Goal: Information Seeking & Learning: Learn about a topic

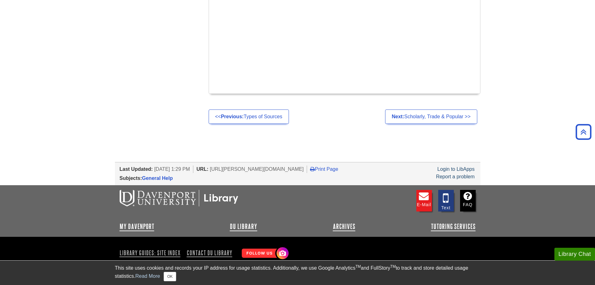
scroll to position [409, 0]
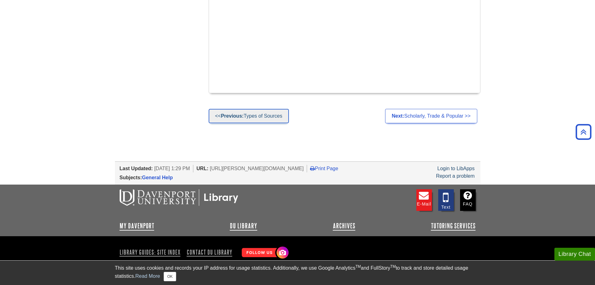
click at [235, 113] on strong "Previous:" at bounding box center [232, 115] width 23 height 5
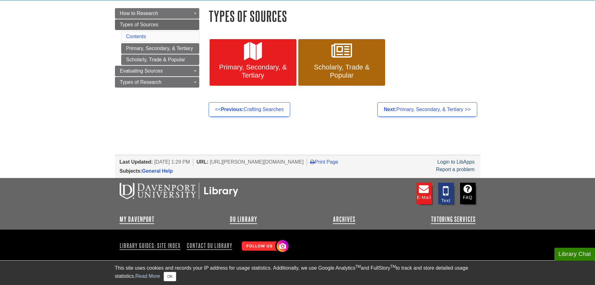
scroll to position [72, 0]
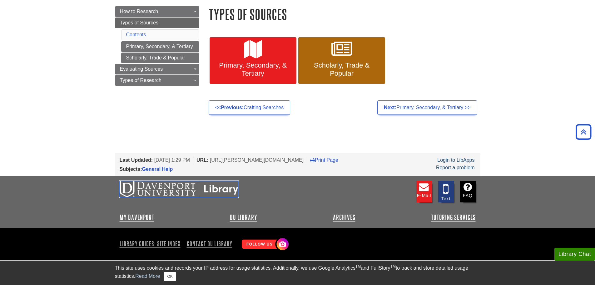
click at [171, 186] on img at bounding box center [179, 189] width 119 height 16
